Goal: Information Seeking & Learning: Learn about a topic

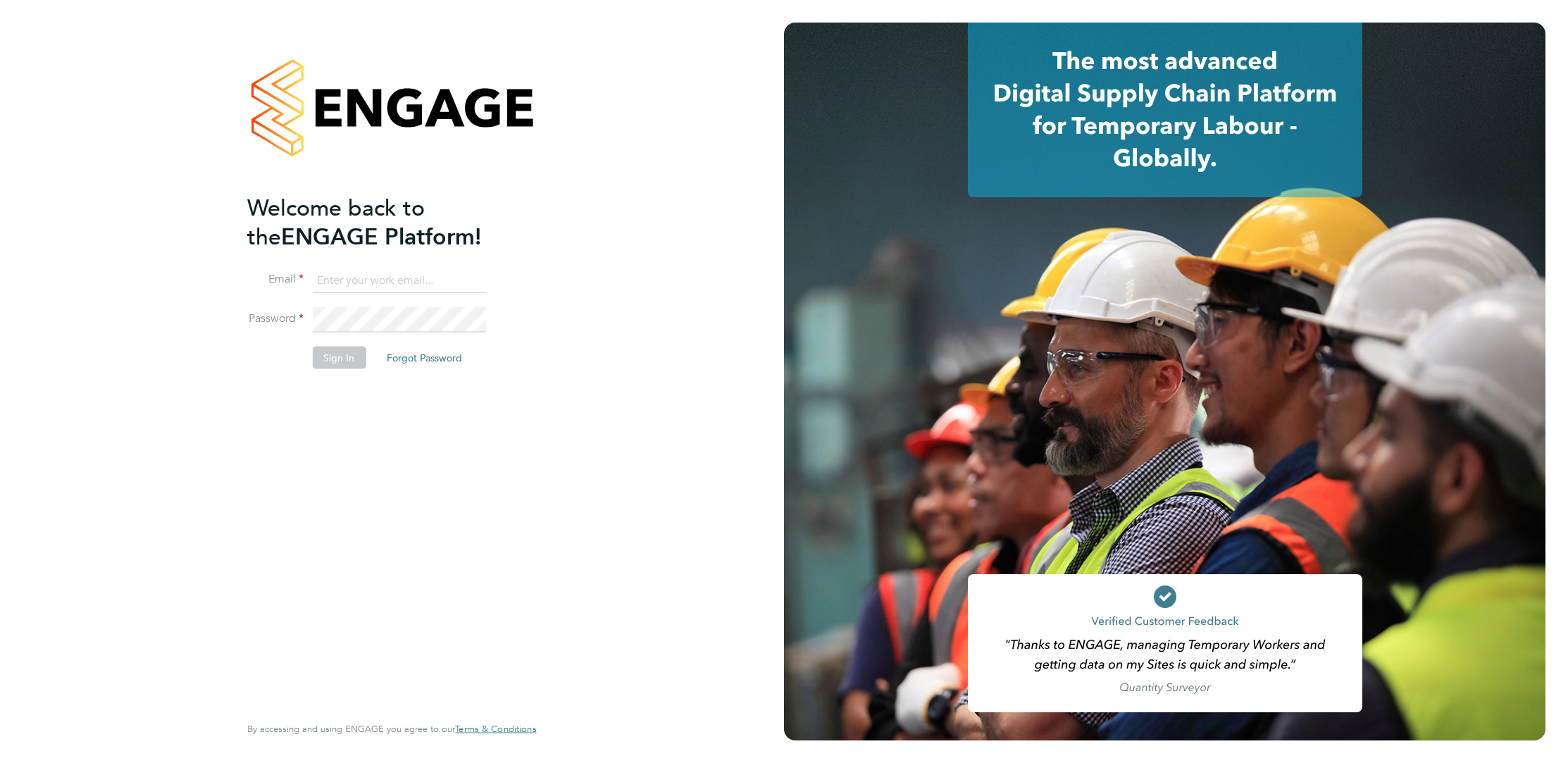
type input "audwin.cheung@randstad.co.uk"
click at [329, 355] on button "Sign In" at bounding box center [339, 357] width 54 height 23
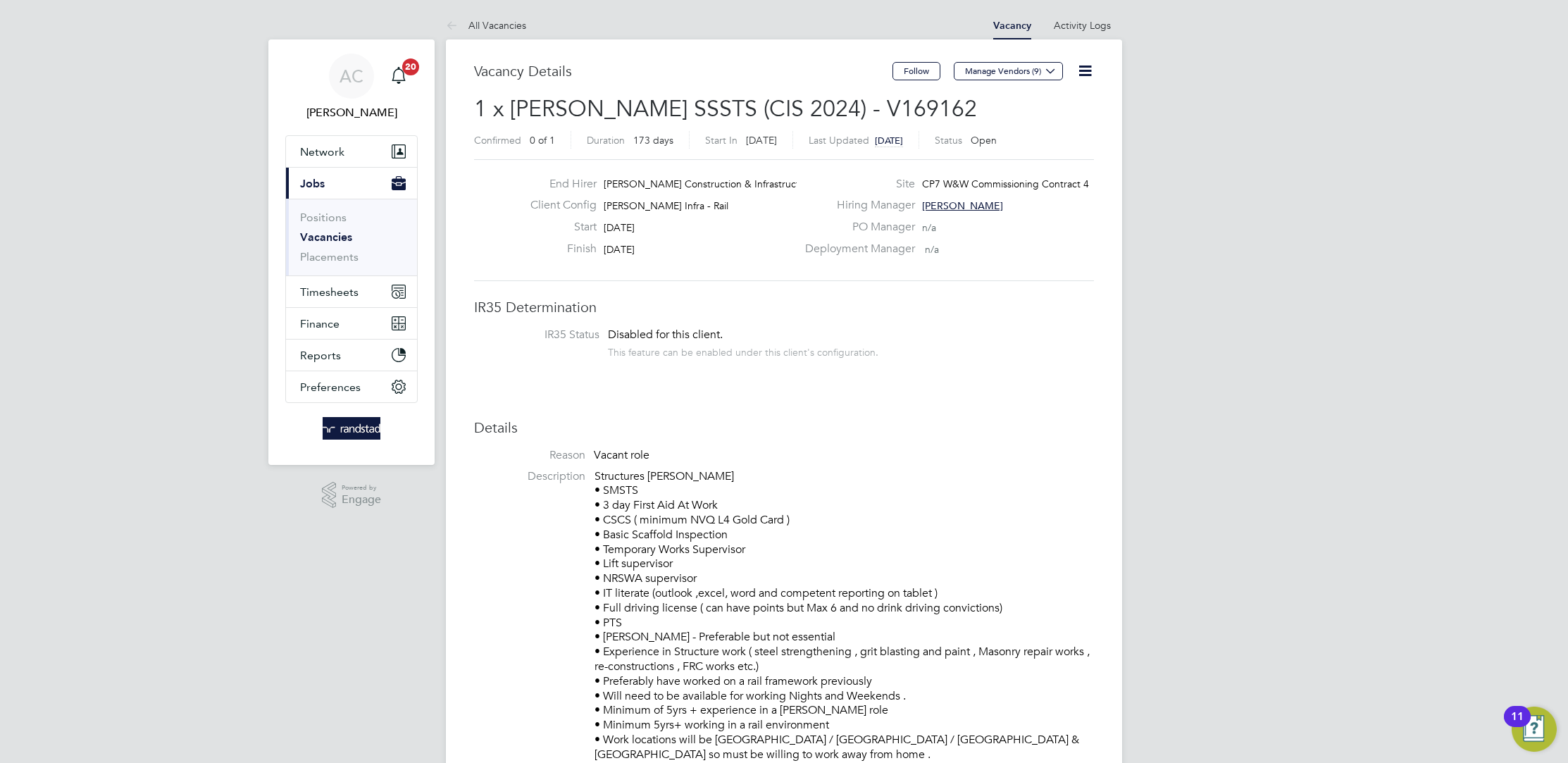
click at [329, 238] on link "Vacancies" at bounding box center [325, 237] width 52 height 13
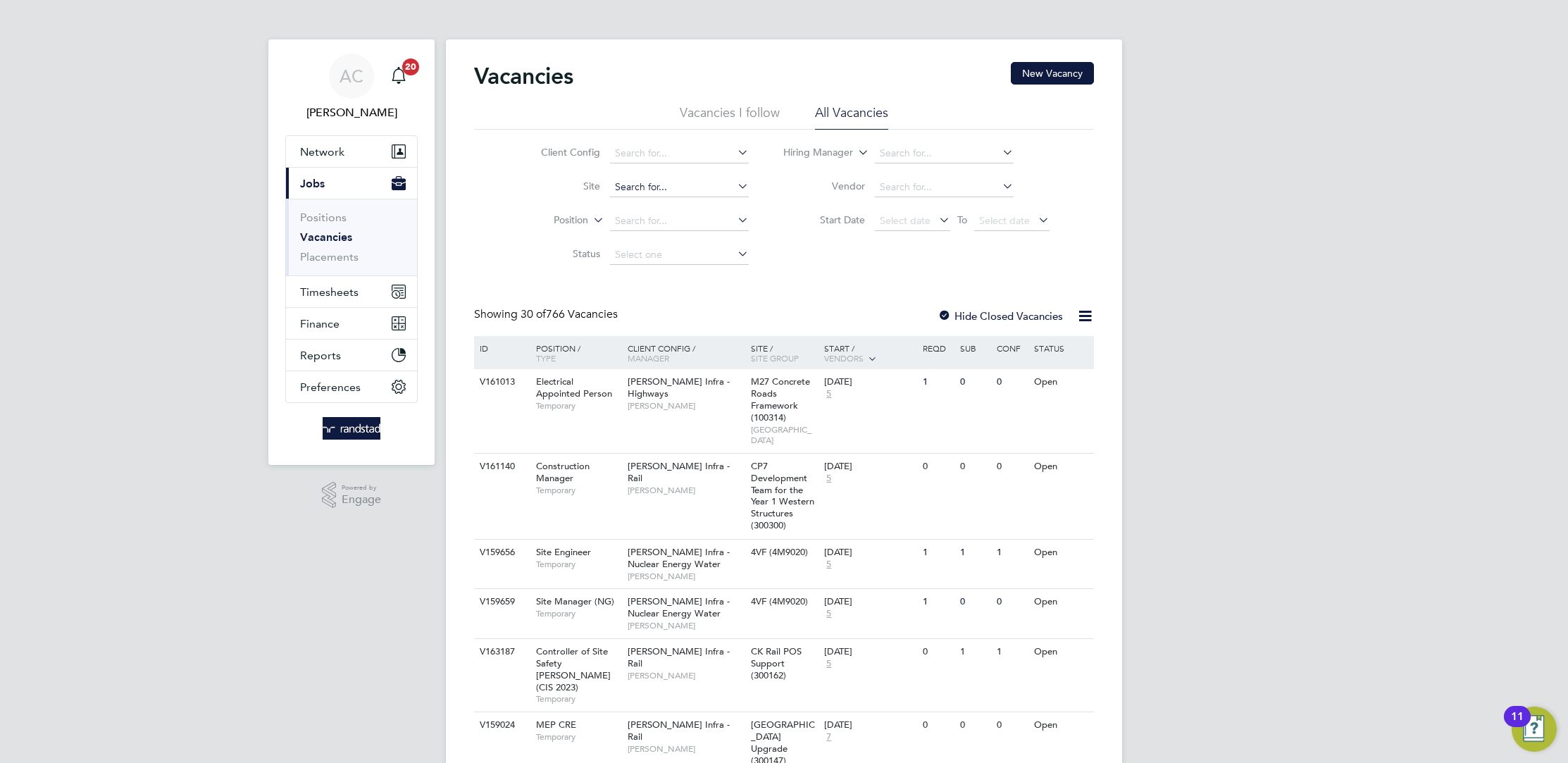
click at [620, 194] on input at bounding box center [680, 187] width 139 height 20
type input "Close Brothers - [GEOGRAPHIC_DATA]"
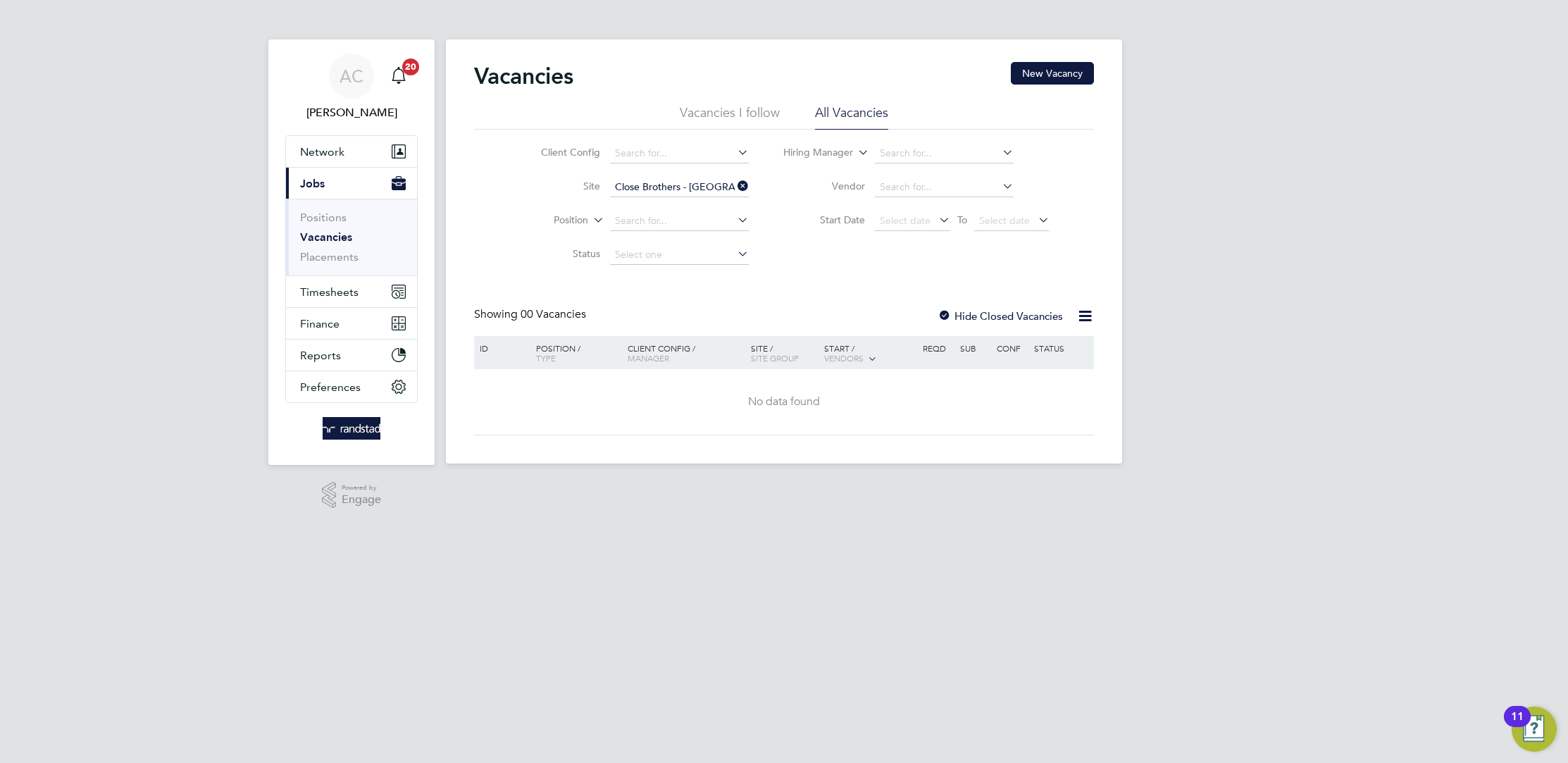
click at [734, 186] on icon at bounding box center [734, 186] width 0 height 20
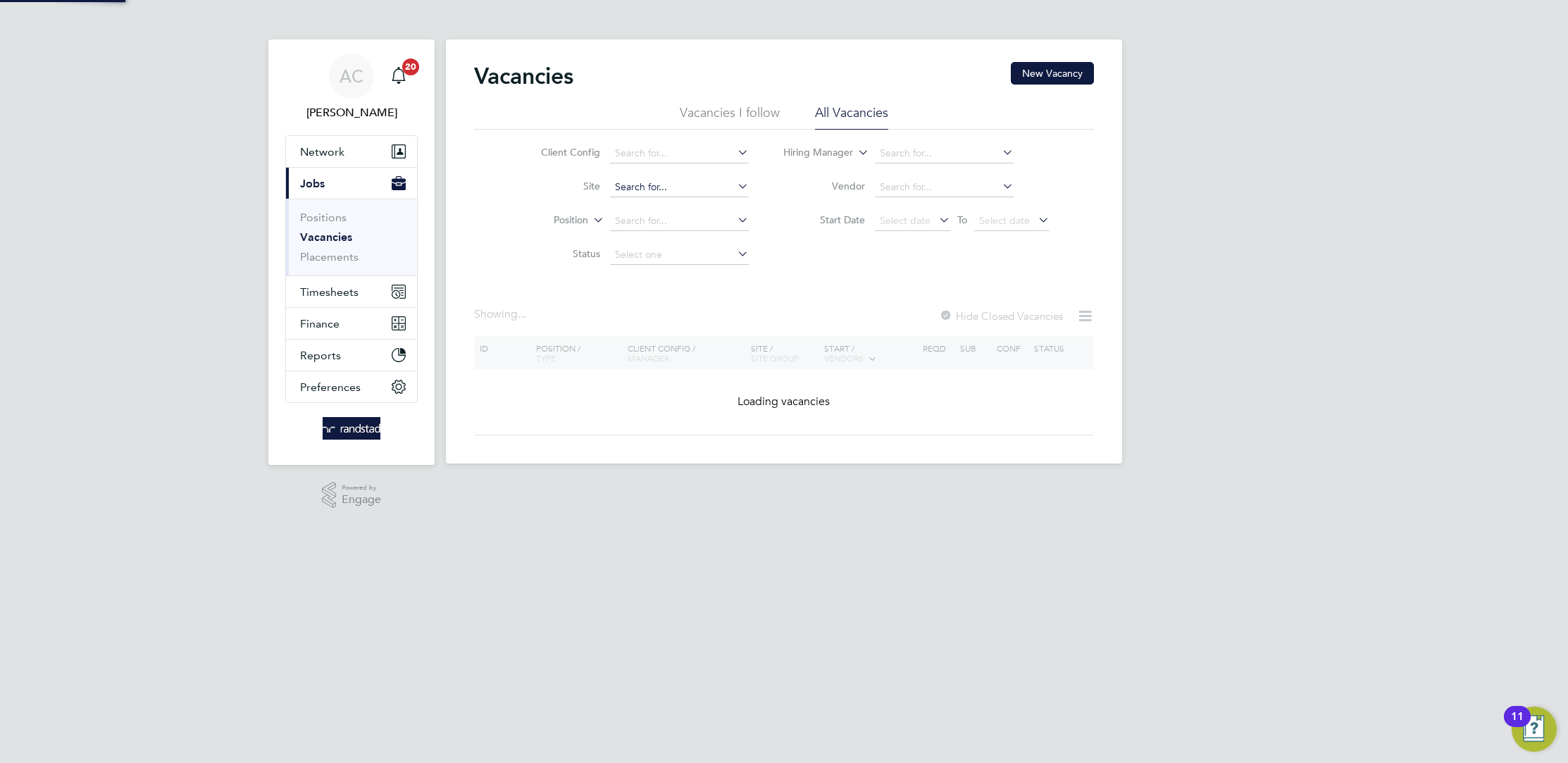
click at [655, 182] on input at bounding box center [680, 187] width 139 height 20
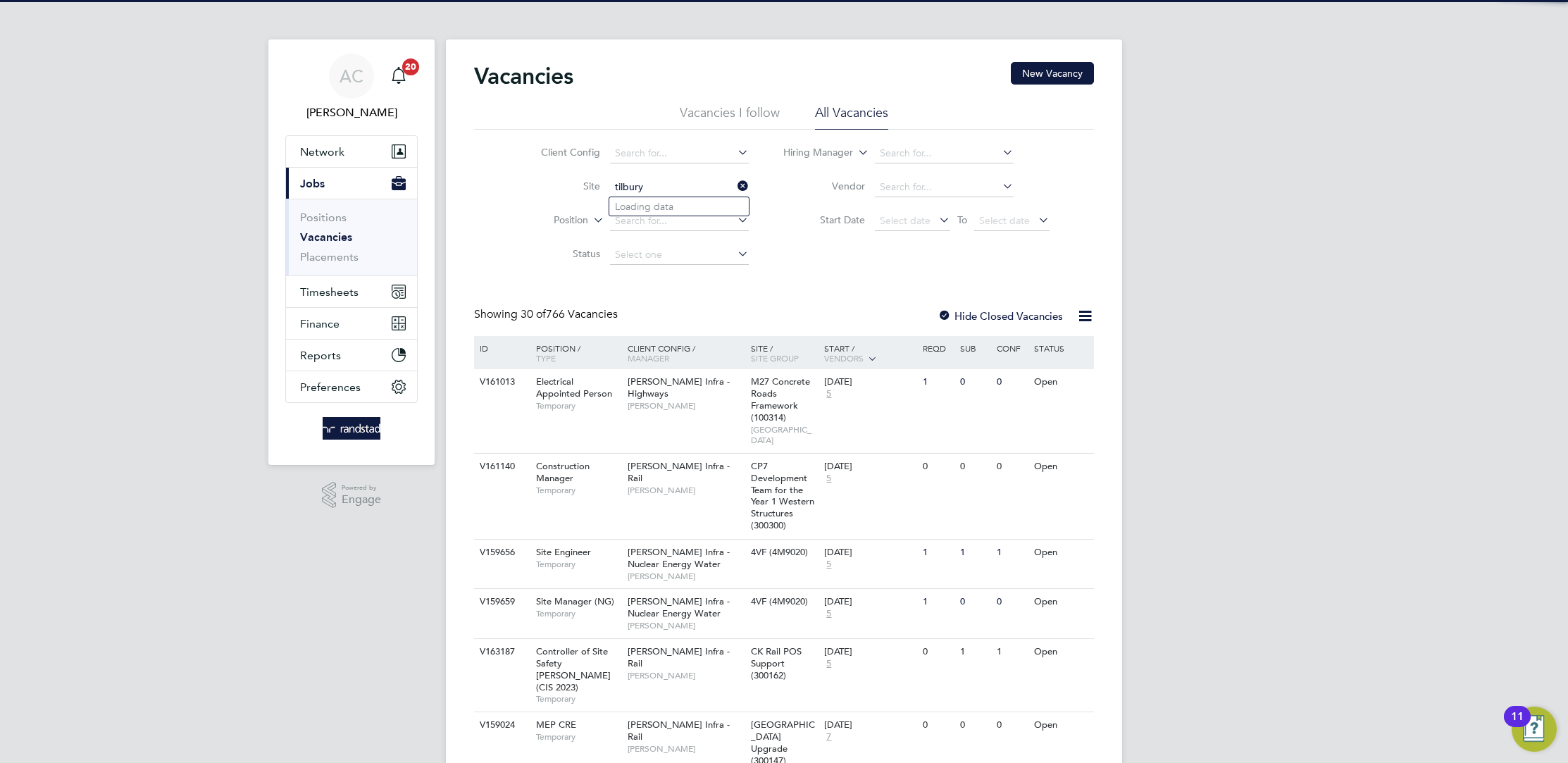
type input "tilbury"
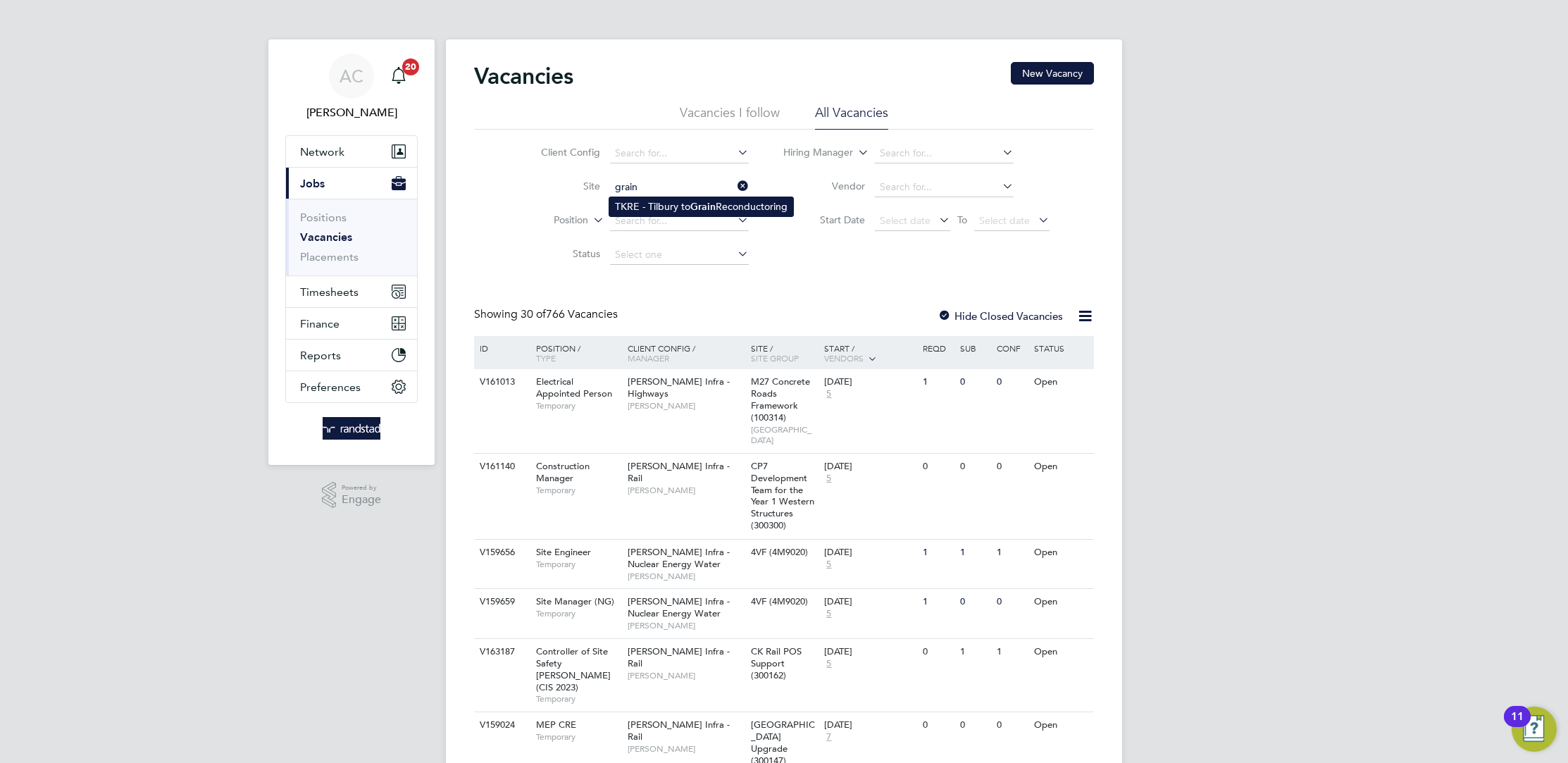
click at [668, 205] on li "TKRE - Tilbury to Grain Reconductoring" at bounding box center [702, 207] width 184 height 19
type input "TKRE - Tilbury to Grain Reconductoring"
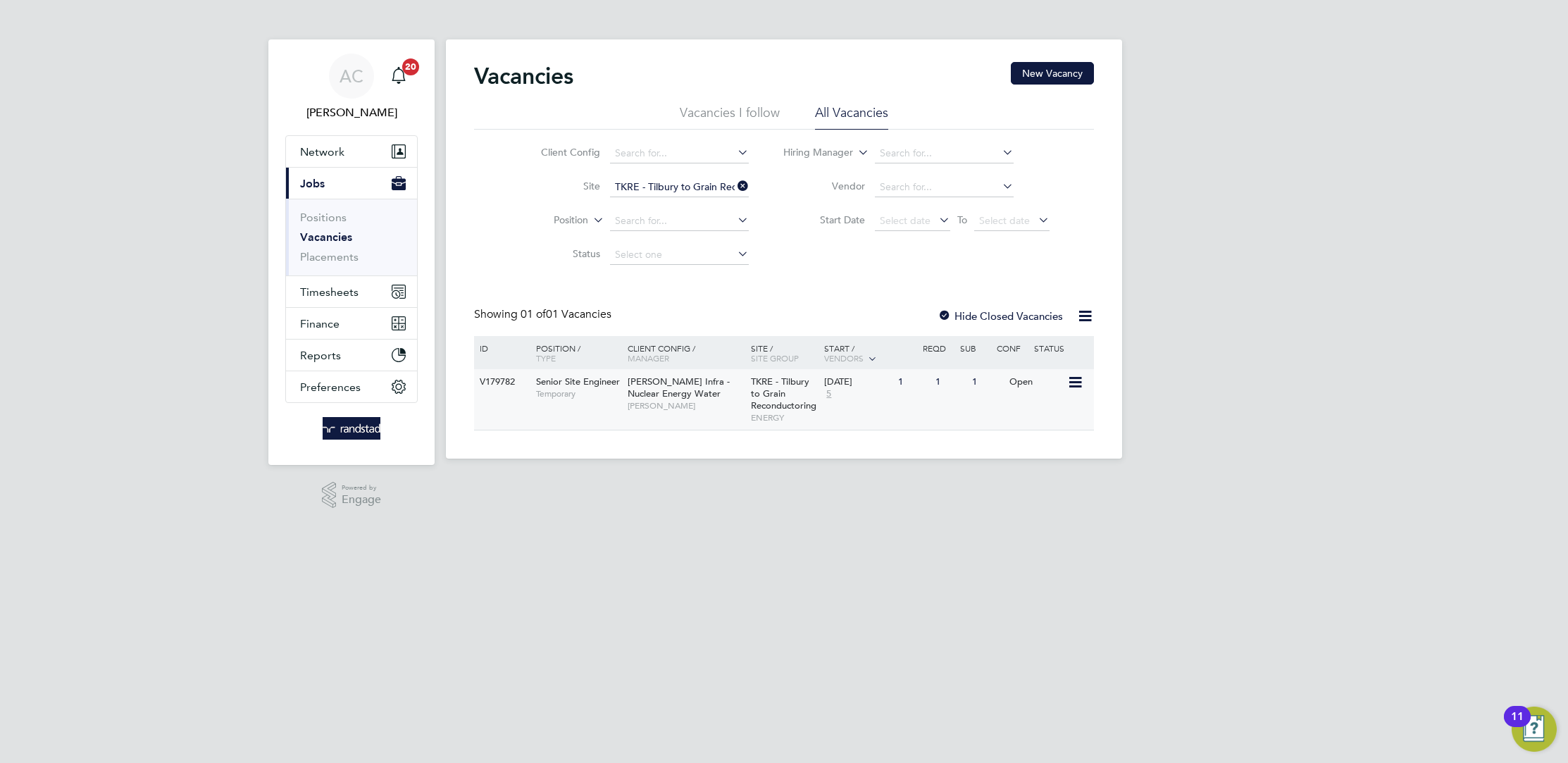
click at [564, 384] on span "Senior Site Engineer" at bounding box center [578, 381] width 84 height 12
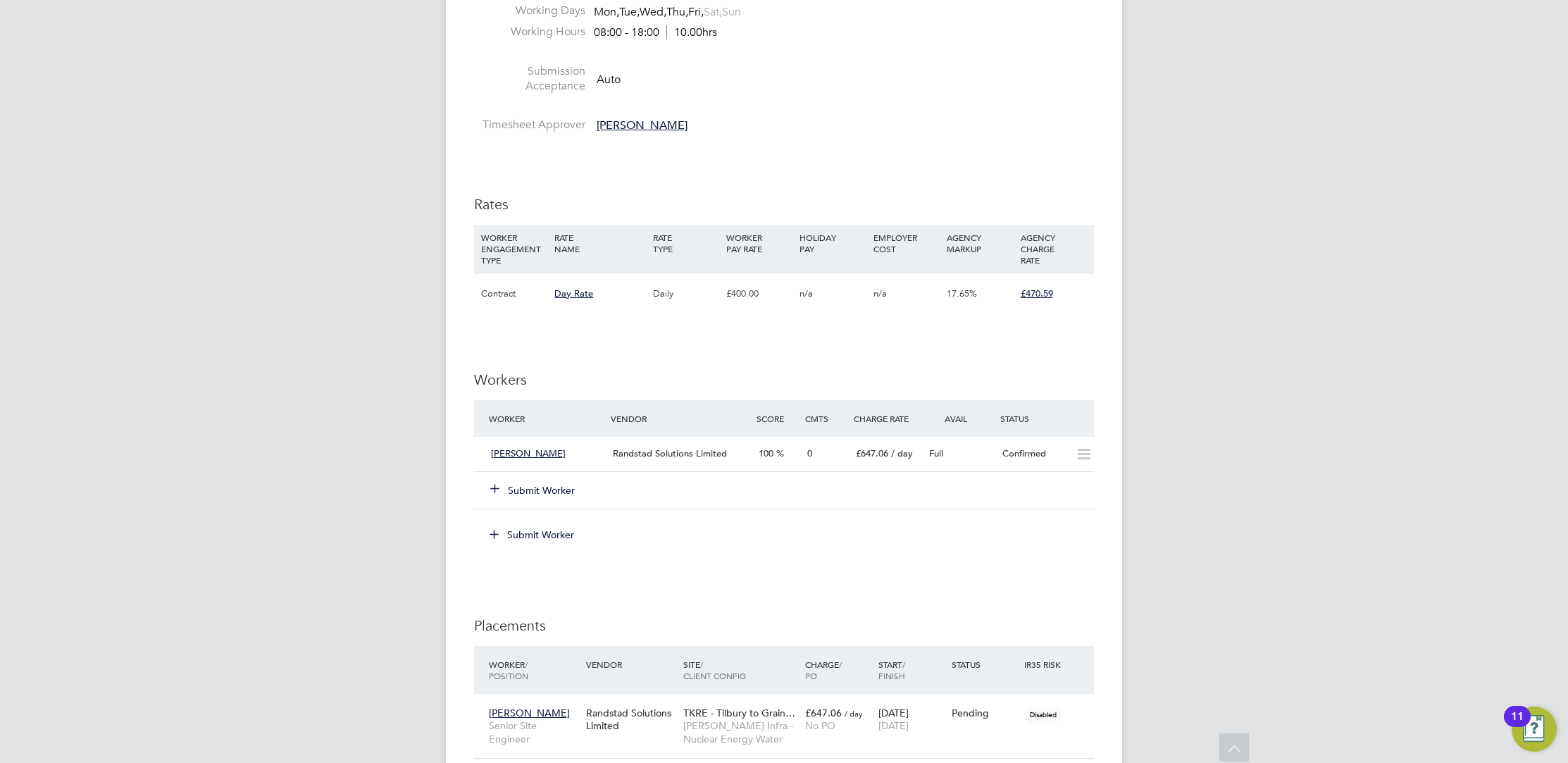
scroll to position [604, 0]
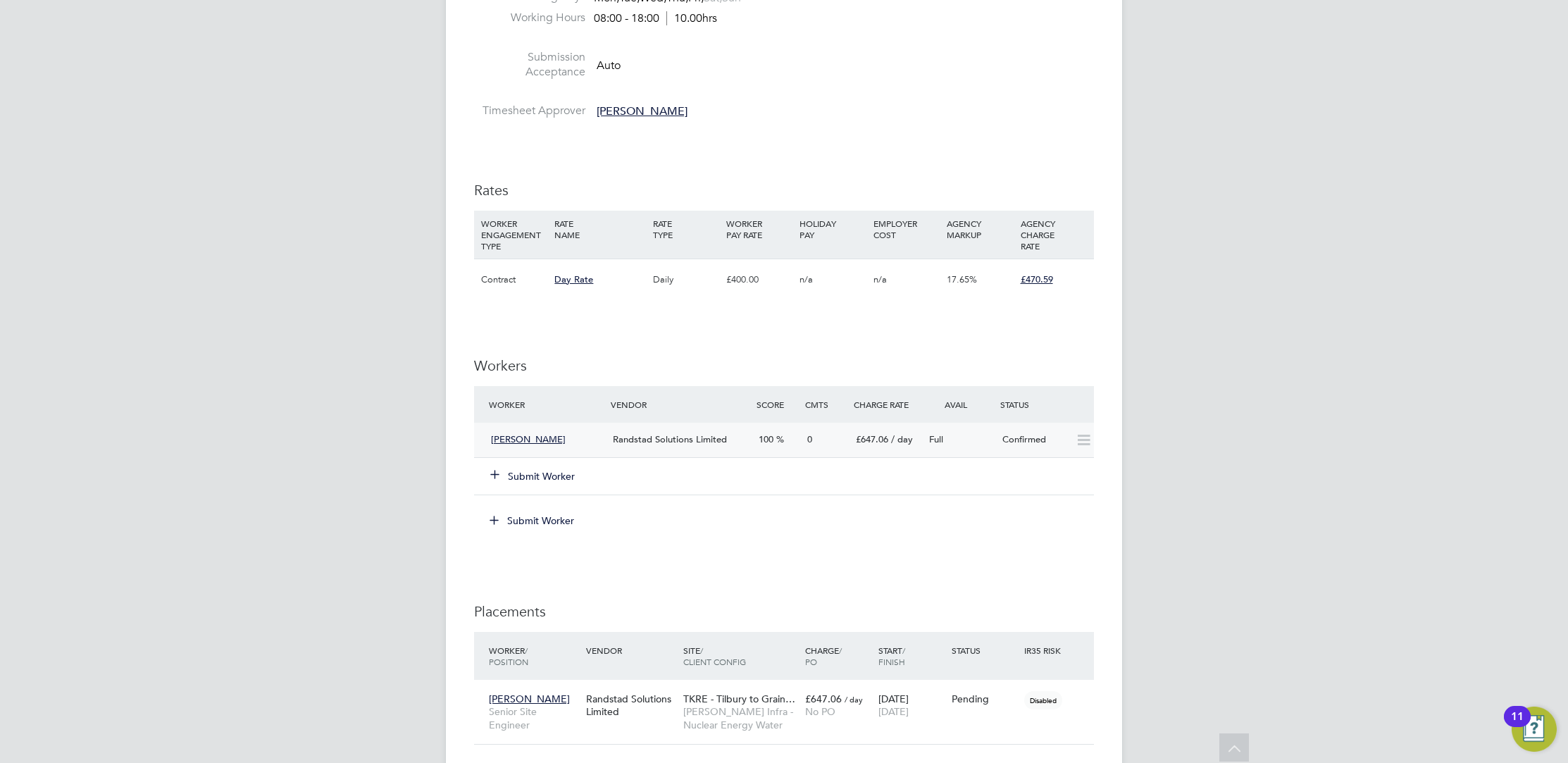
click at [514, 436] on span "John Hands" at bounding box center [528, 439] width 75 height 12
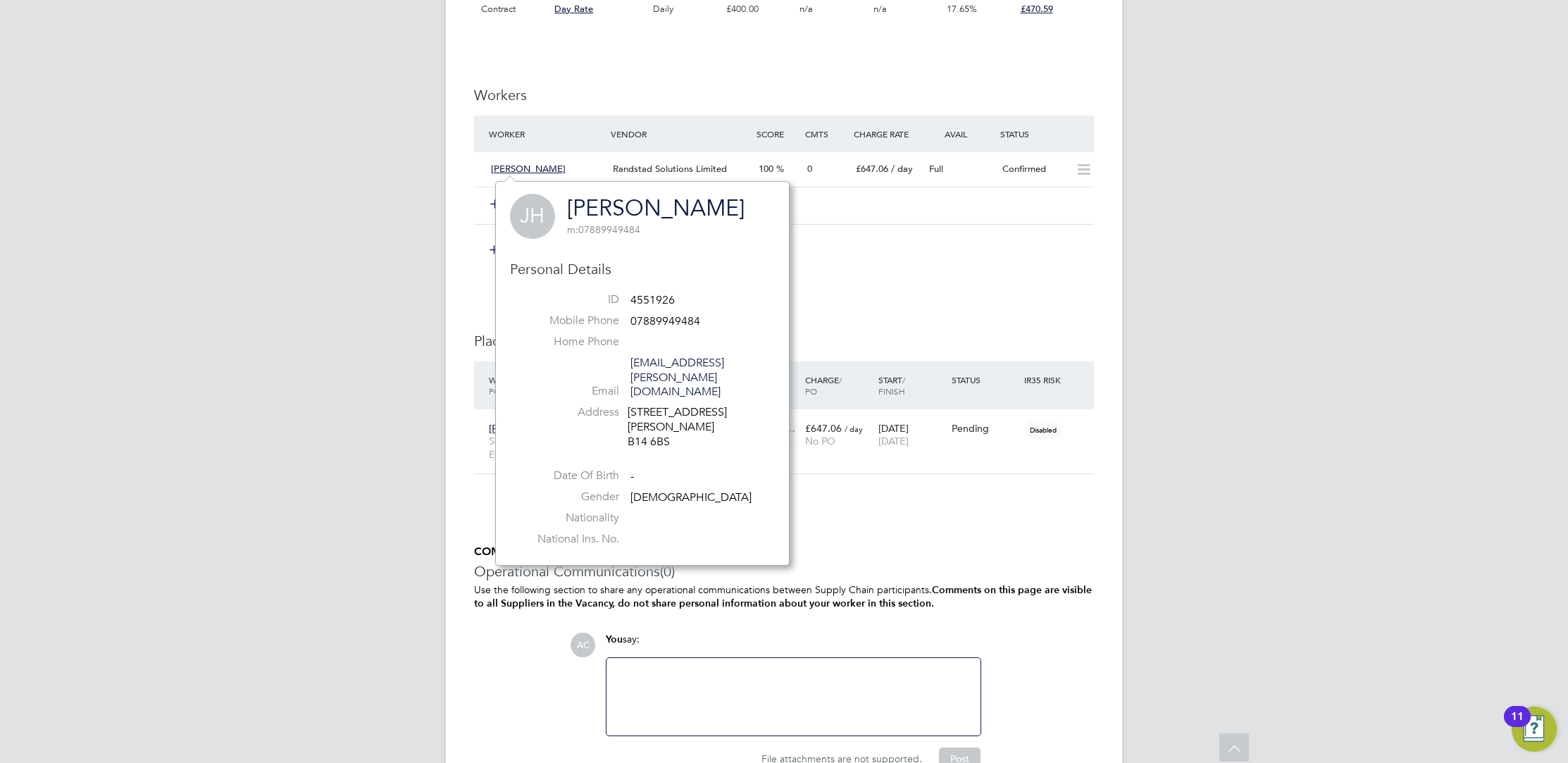
scroll to position [952, 0]
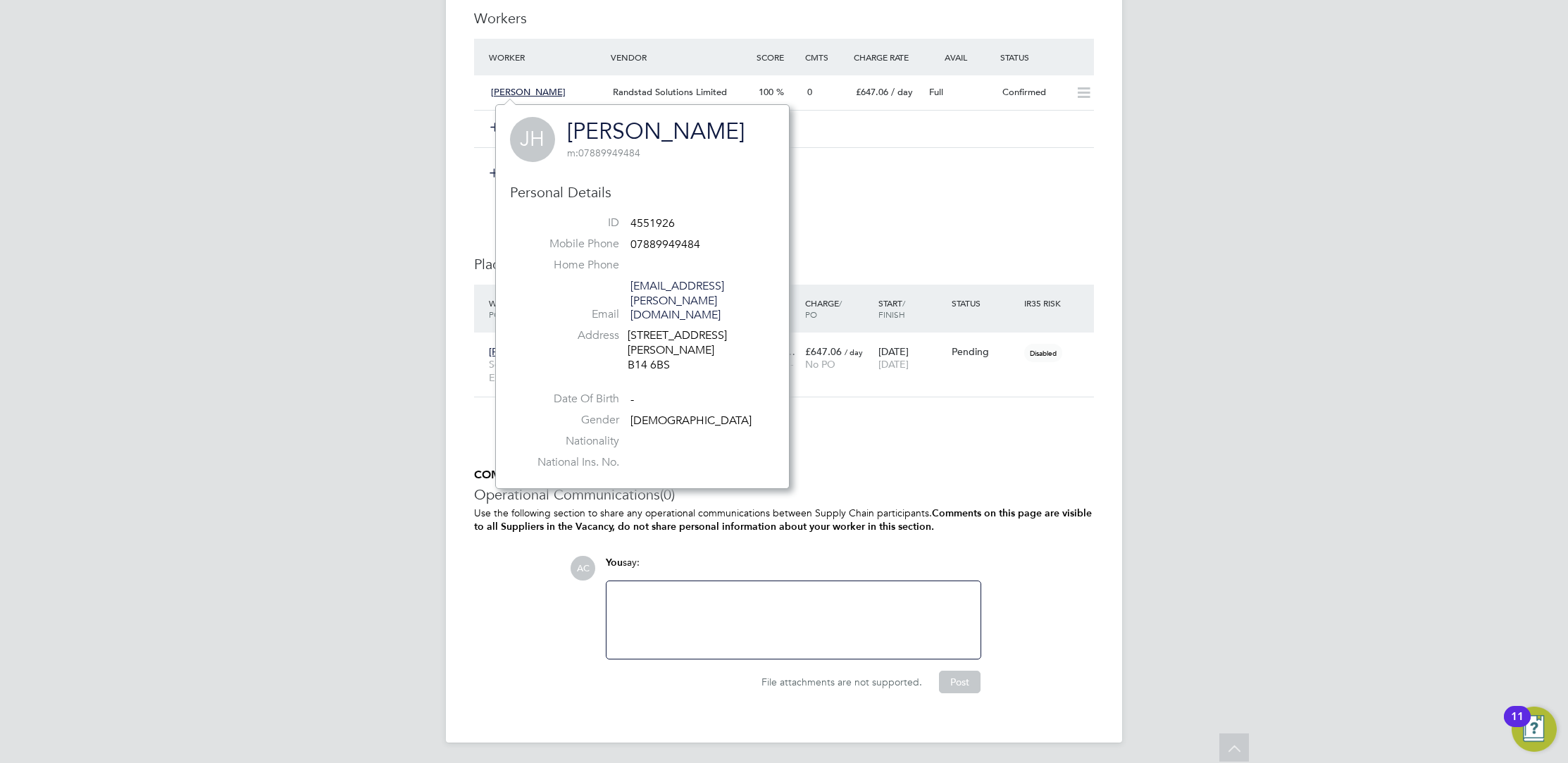
click at [863, 451] on div "IR35 Determination IR35 Status Disabled for this client. This feature can be en…" at bounding box center [784, 30] width 620 height 1369
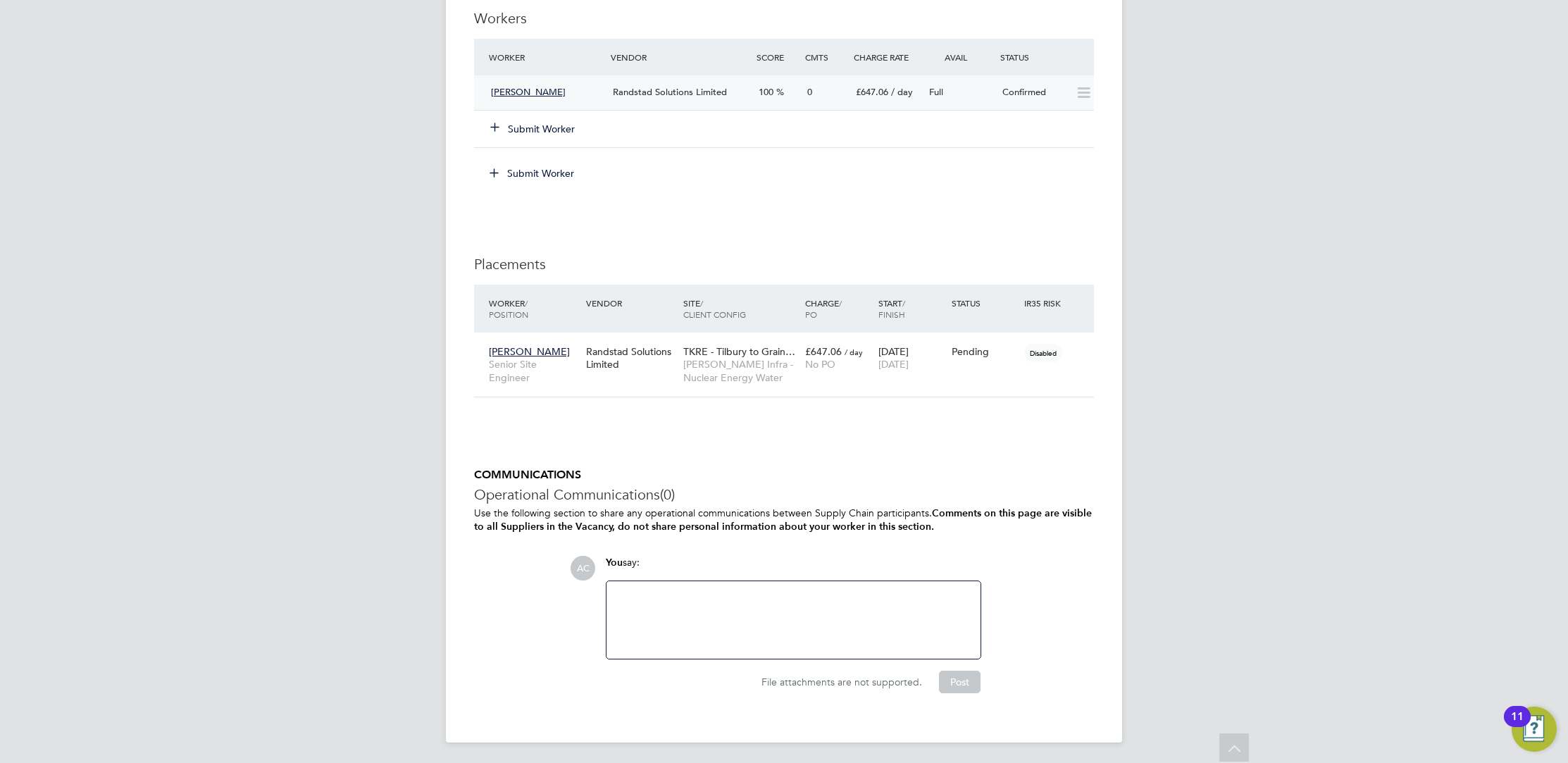
click at [512, 90] on span "John Hands" at bounding box center [528, 91] width 75 height 12
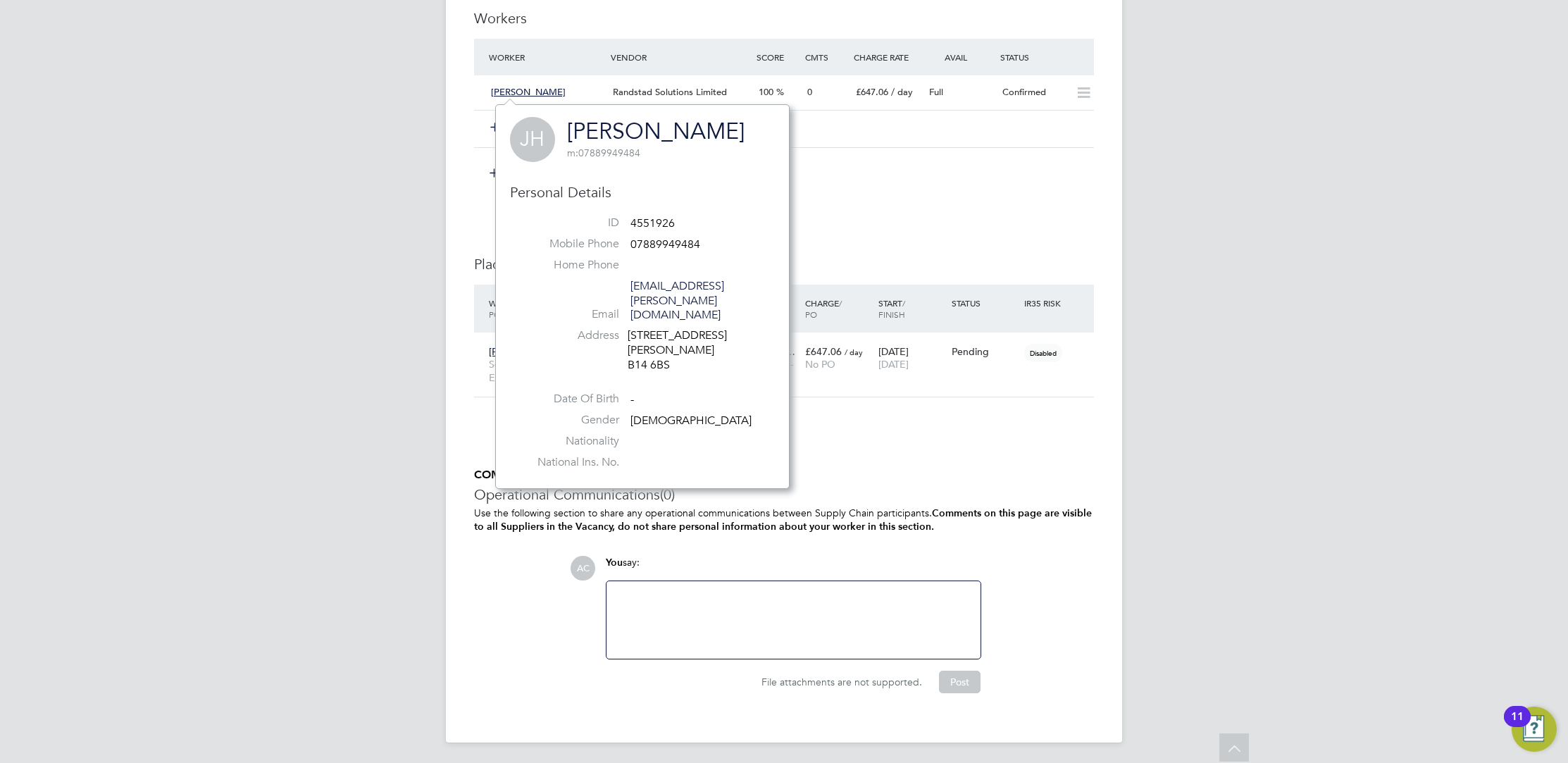
click at [537, 140] on span "JH" at bounding box center [532, 140] width 45 height 45
click at [630, 128] on link "John Hands" at bounding box center [655, 131] width 177 height 27
